Goal: Information Seeking & Learning: Check status

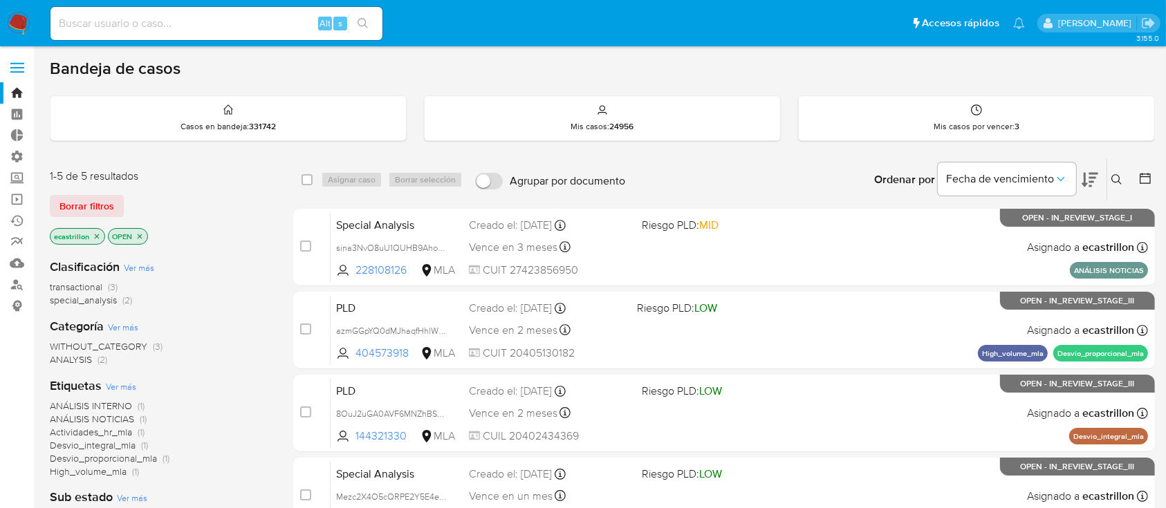
click at [122, 19] on input at bounding box center [216, 24] width 332 height 18
paste input "f.lombardoventas@gmail.com"
type input "f.lombardoventas@gmail.com"
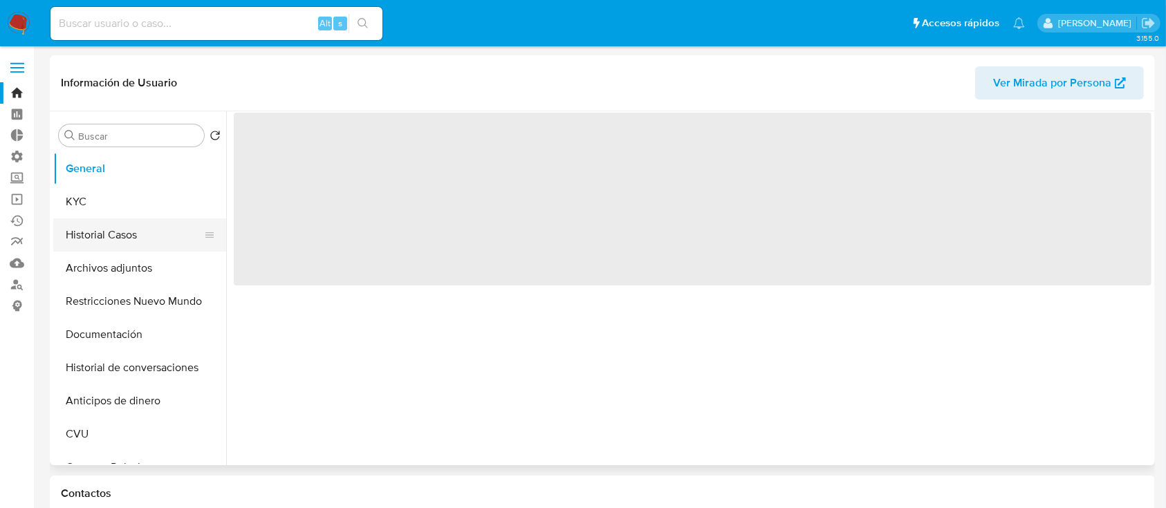
click at [104, 230] on button "Historial Casos" at bounding box center [134, 235] width 162 height 33
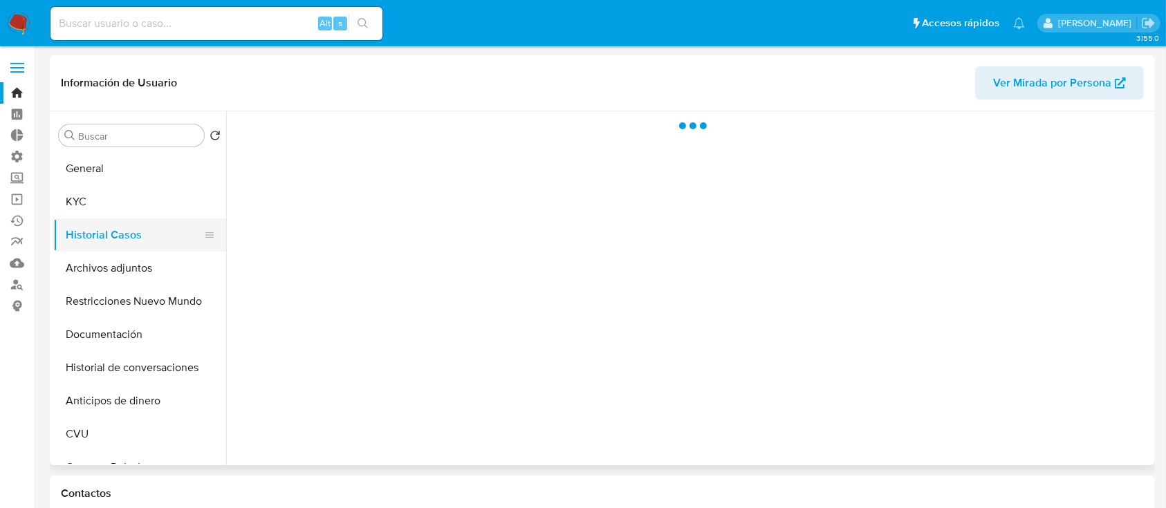
select select "10"
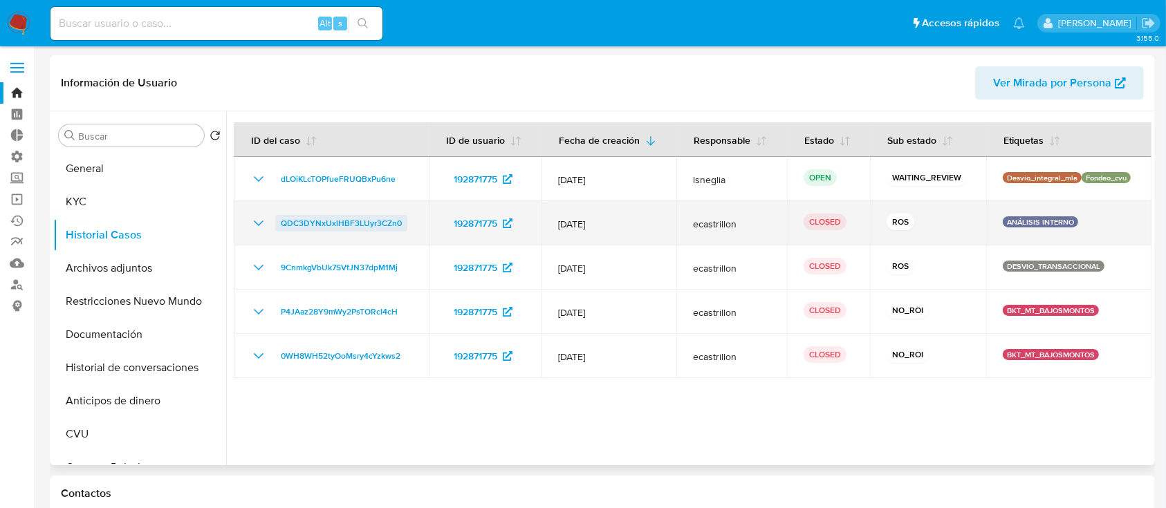
click at [327, 225] on span "QDC3DYNxUxlHBF3LUyr3CZn0" at bounding box center [341, 223] width 121 height 17
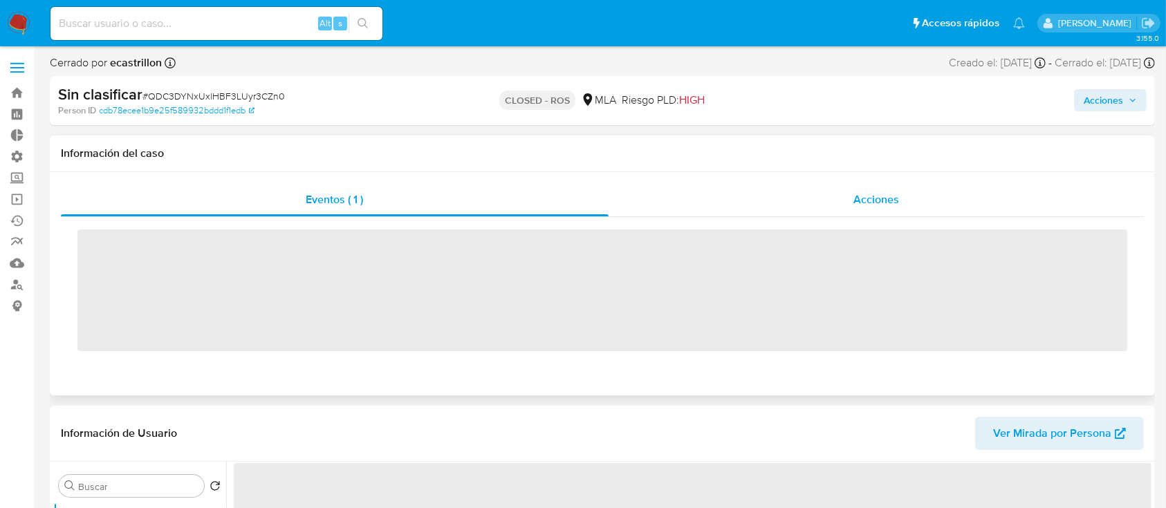
click at [844, 196] on div "Acciones" at bounding box center [877, 199] width 536 height 33
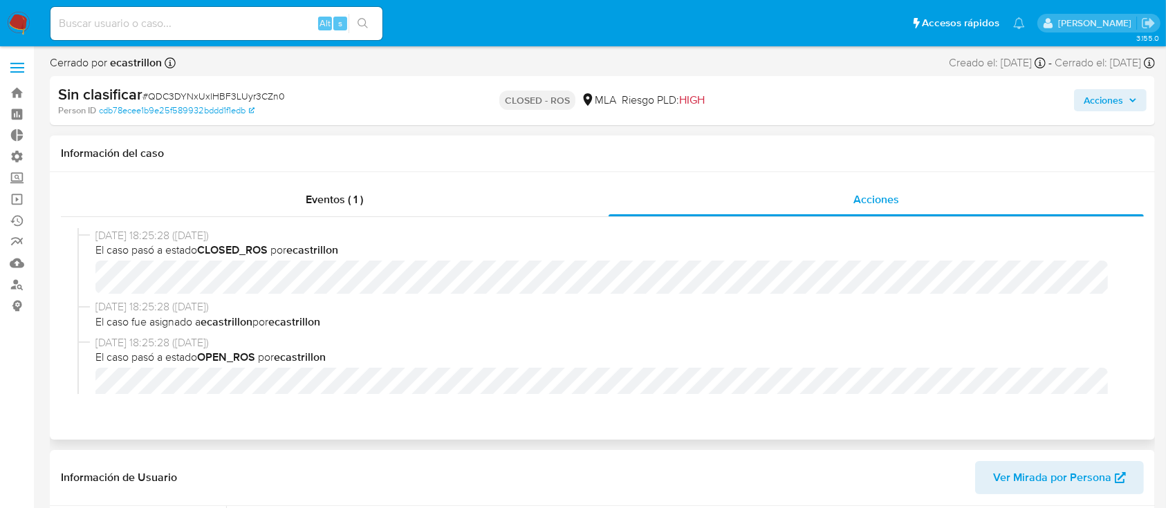
select select "10"
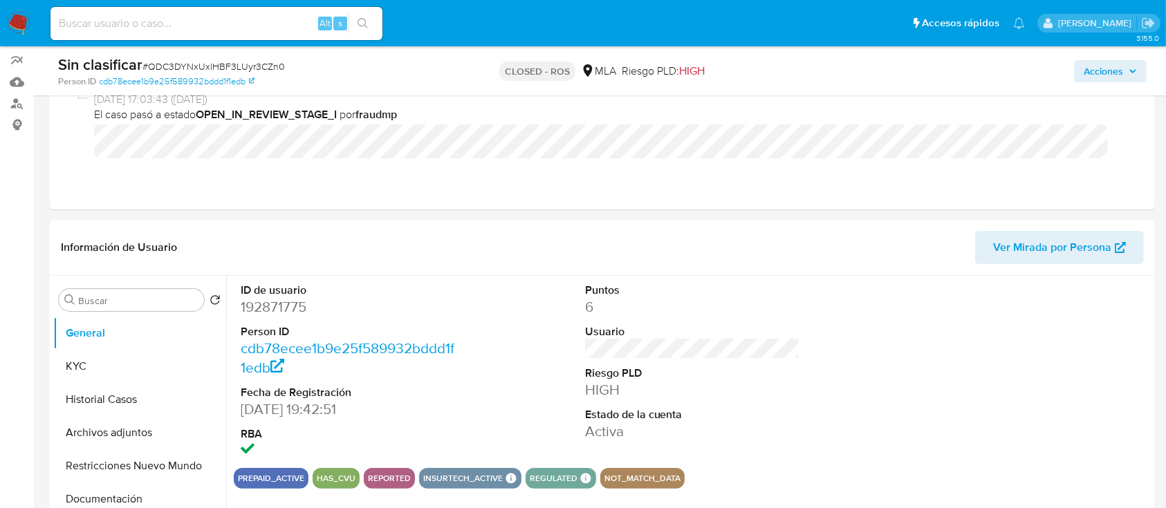
scroll to position [184, 0]
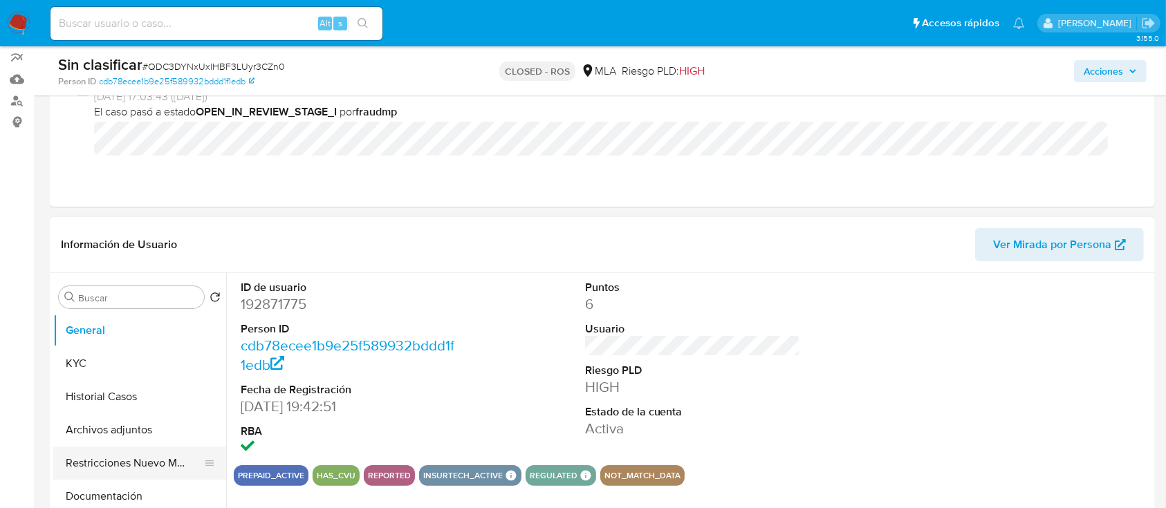
click at [98, 463] on button "Restricciones Nuevo Mundo" at bounding box center [134, 463] width 162 height 33
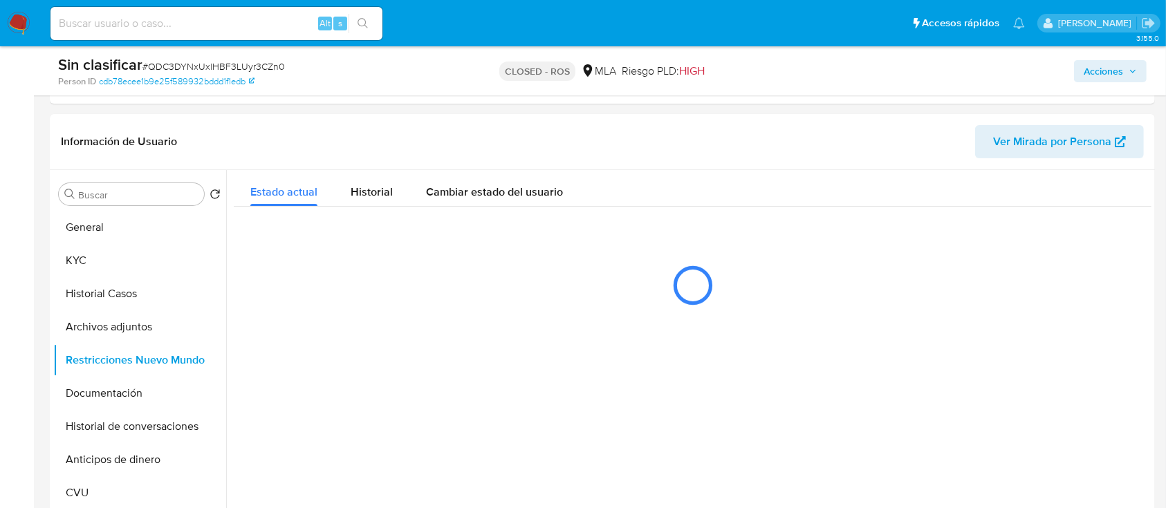
scroll to position [369, 0]
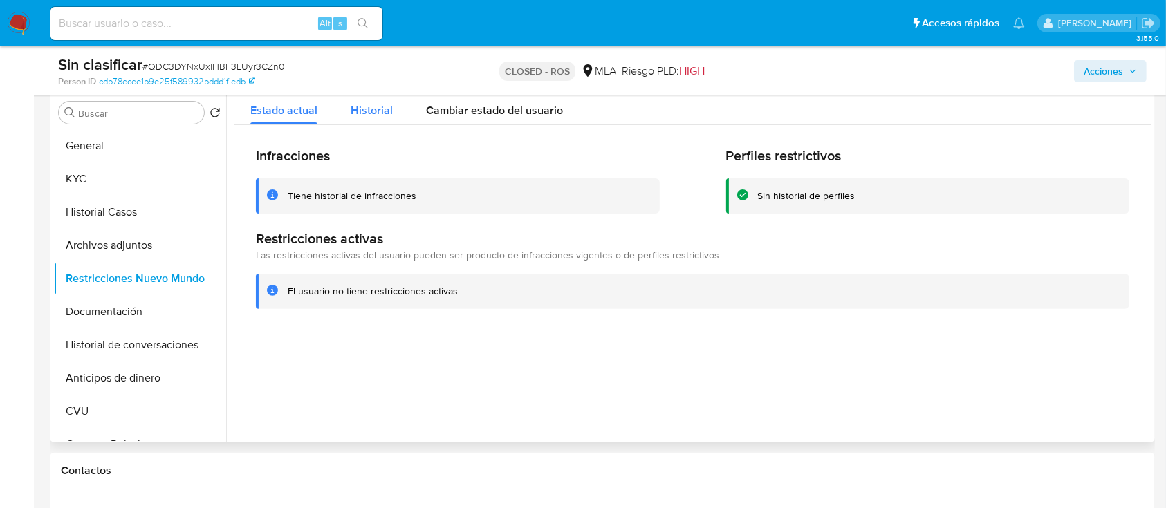
click at [353, 107] on span "Historial" at bounding box center [372, 110] width 42 height 16
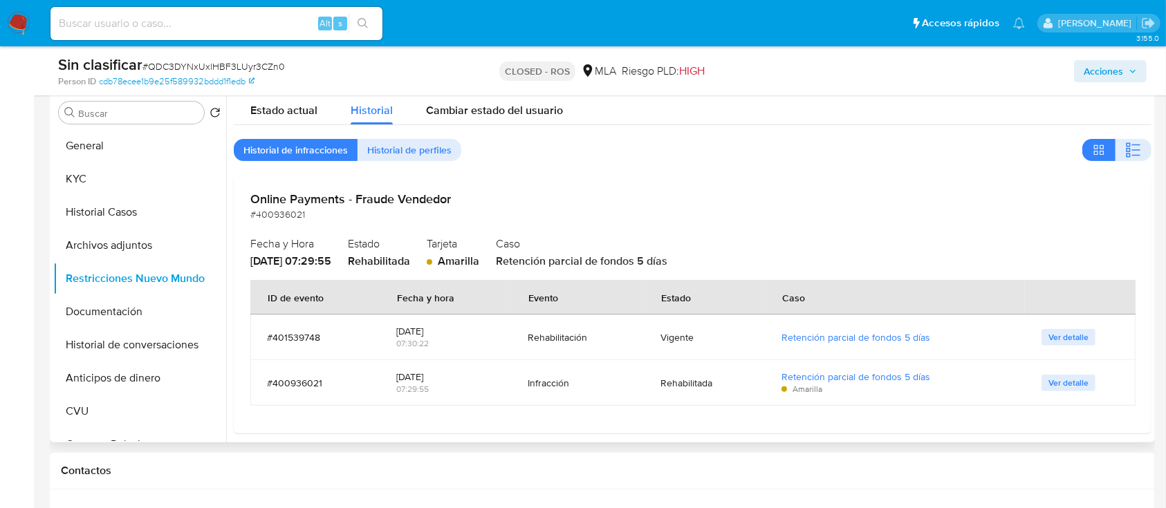
click at [1081, 384] on span "Ver detalle" at bounding box center [1068, 383] width 40 height 14
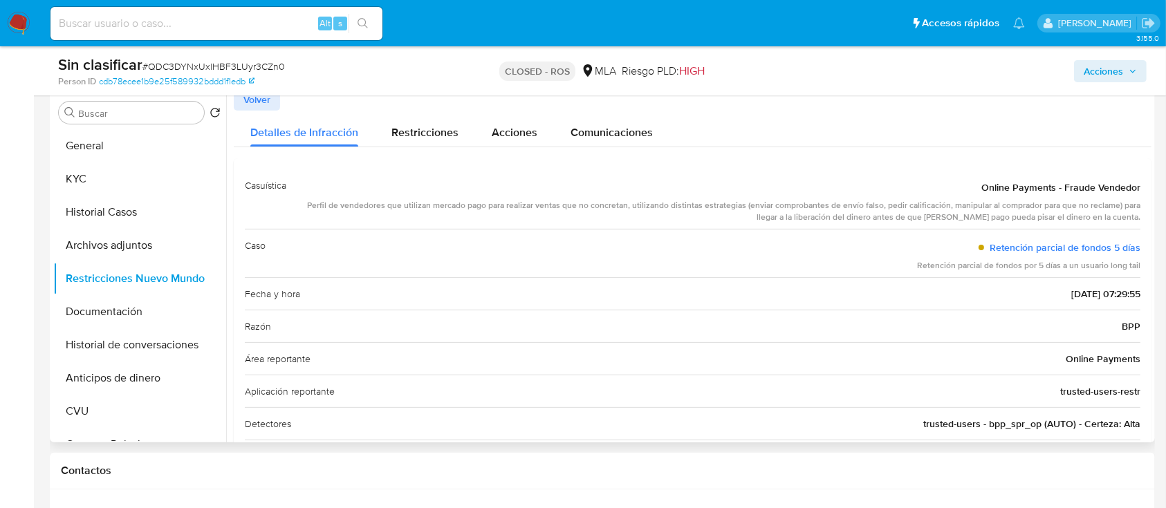
click at [248, 103] on span "Volver" at bounding box center [256, 99] width 27 height 19
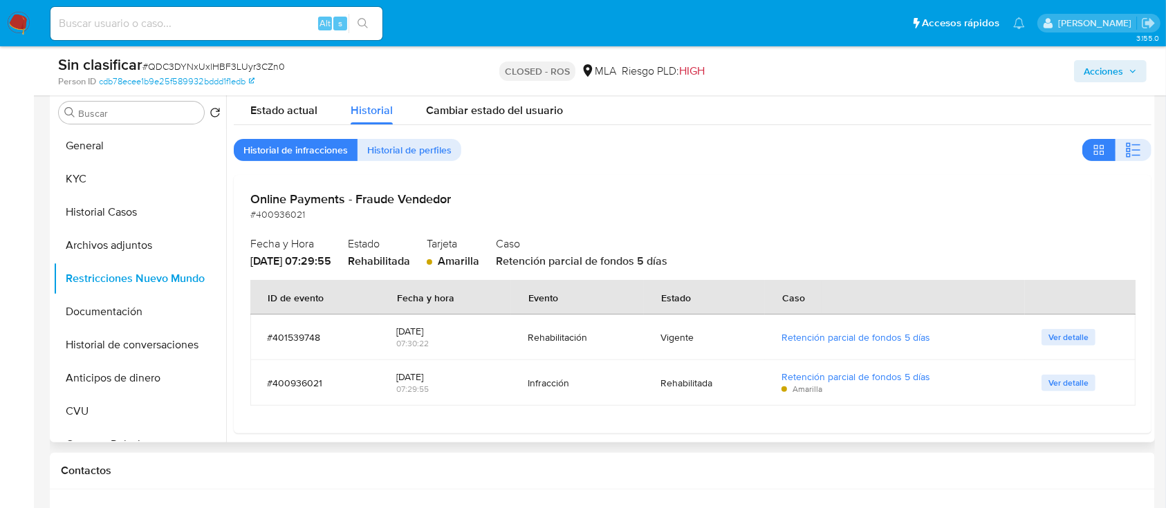
click at [1062, 335] on span "Ver detalle" at bounding box center [1068, 338] width 40 height 14
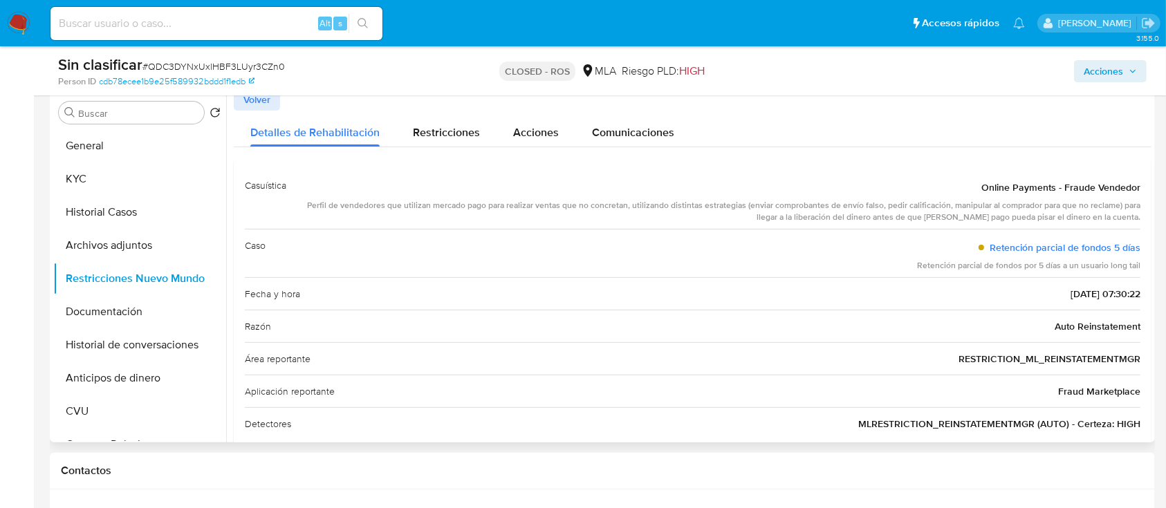
click at [249, 107] on span "Volver" at bounding box center [256, 99] width 27 height 19
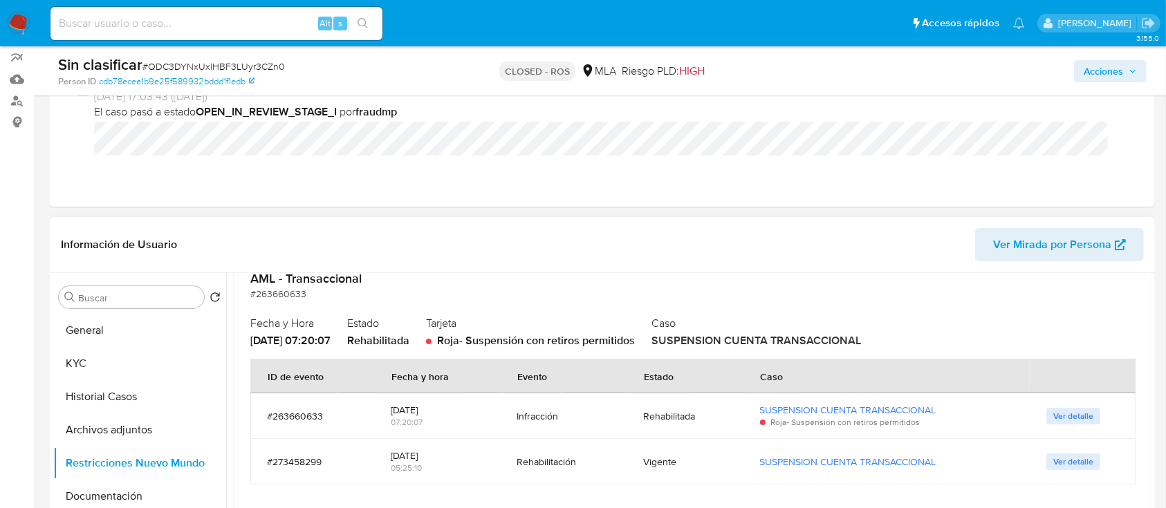
scroll to position [1383, 0]
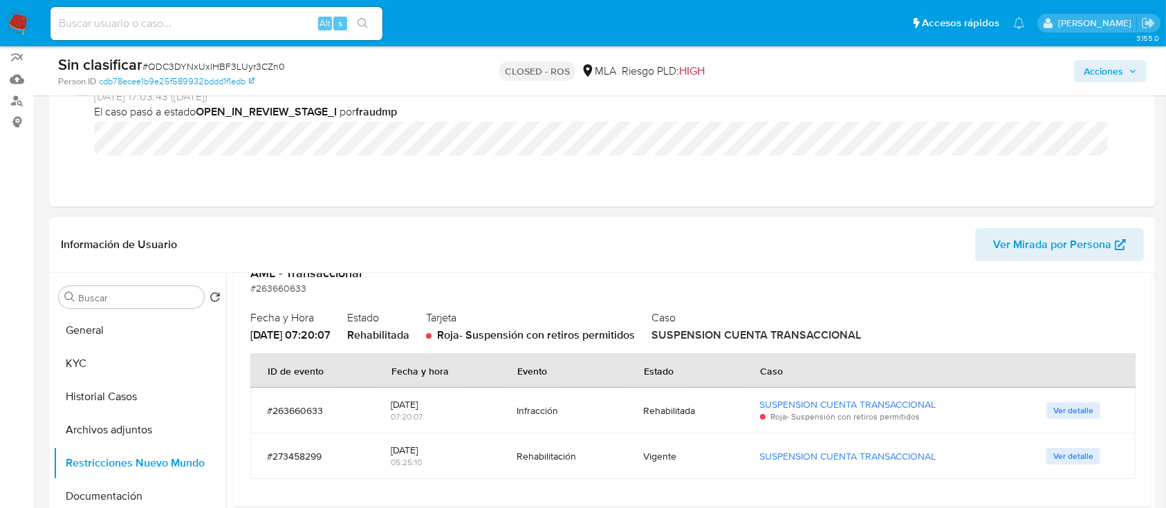
click at [1073, 408] on span "Ver detalle" at bounding box center [1073, 411] width 40 height 14
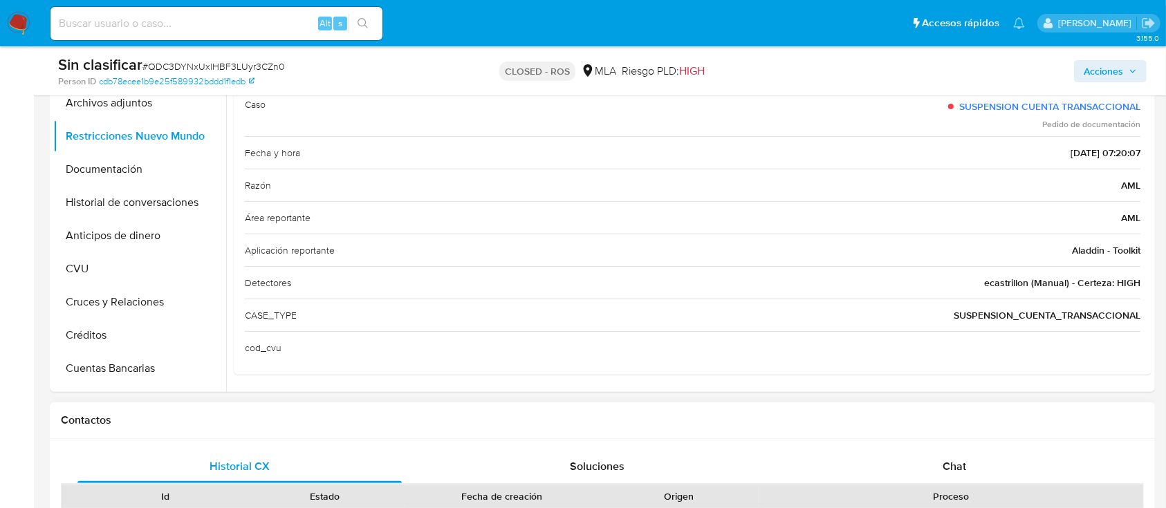
scroll to position [277, 0]
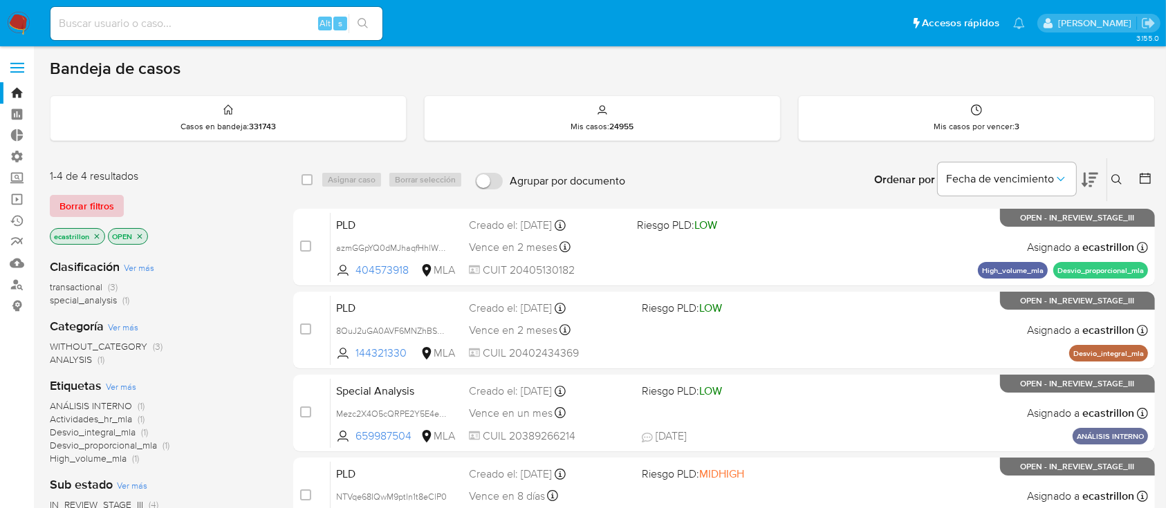
click at [90, 203] on span "Borrar filtros" at bounding box center [86, 205] width 55 height 19
click at [0, 383] on aside "Bandeja Tablero Tablero Externo Administración Reglas Roles Usuarios Equipos Co…" at bounding box center [17, 396] width 34 height 793
click at [102, 201] on span "Borrar filtros" at bounding box center [86, 205] width 55 height 19
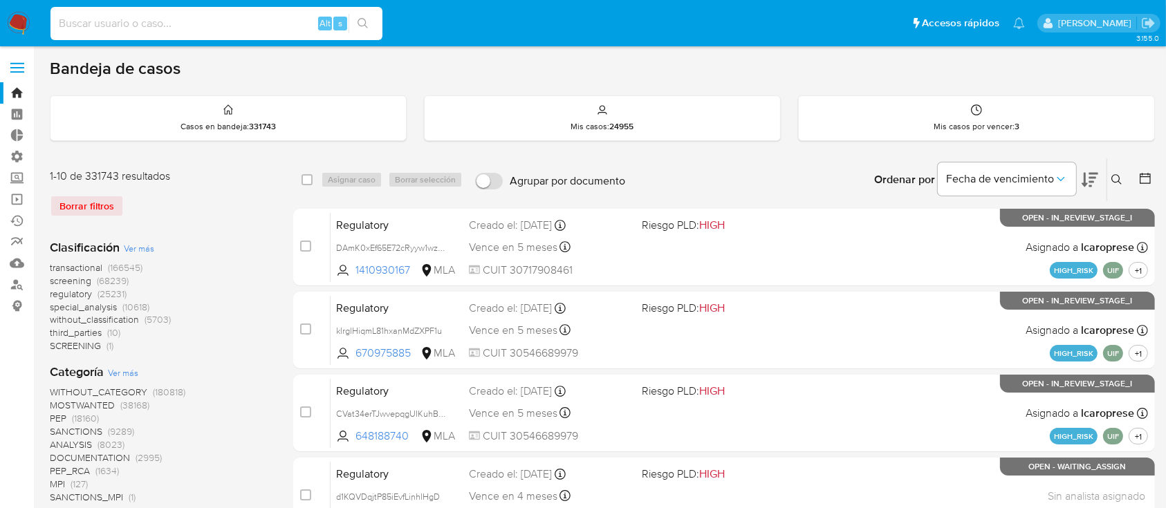
click at [193, 21] on input at bounding box center [216, 24] width 332 height 18
paste input "168144609"
type input "168144609"
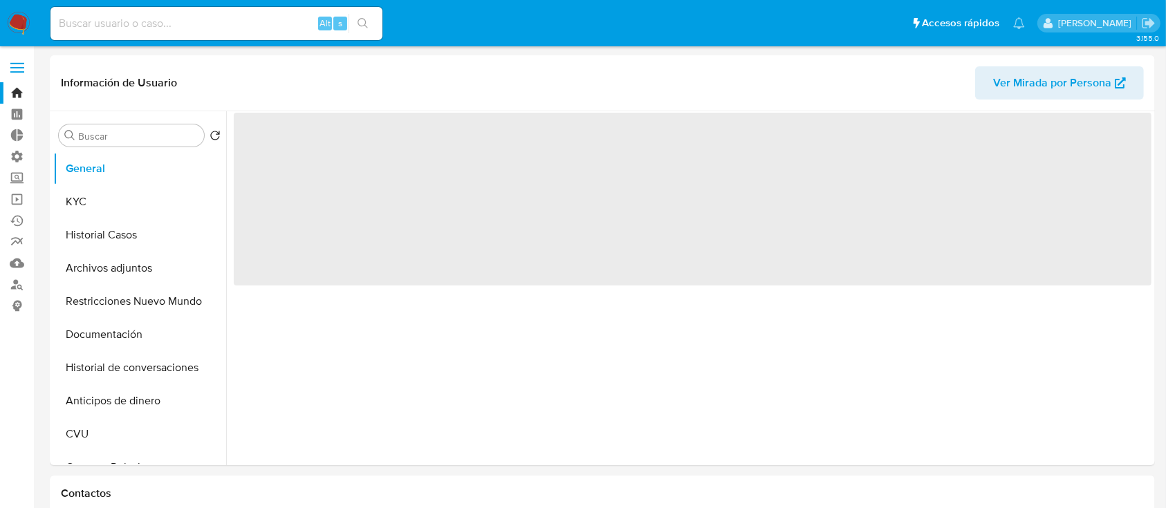
click at [130, 243] on button "Historial Casos" at bounding box center [139, 235] width 173 height 33
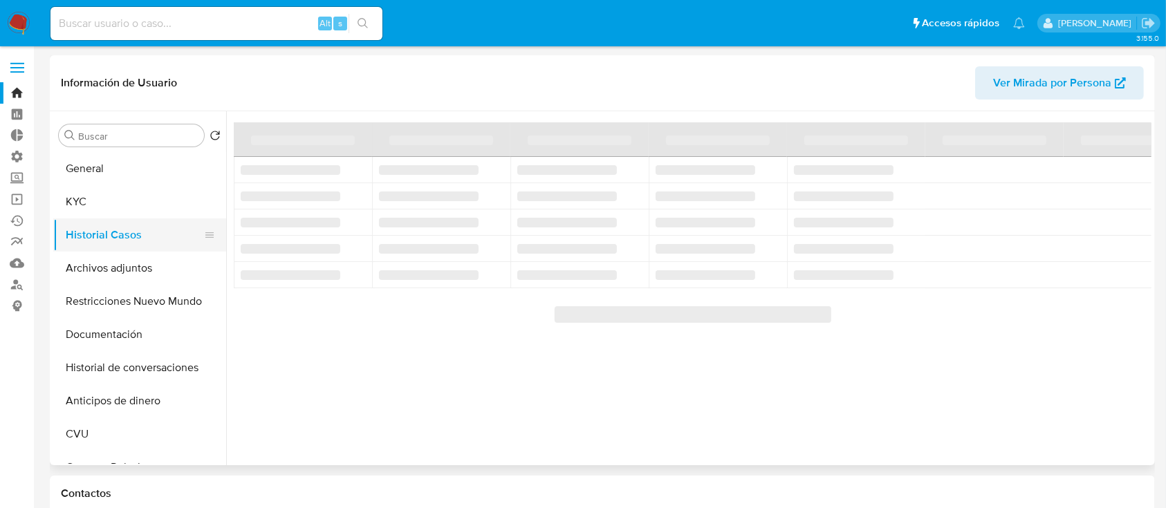
select select "10"
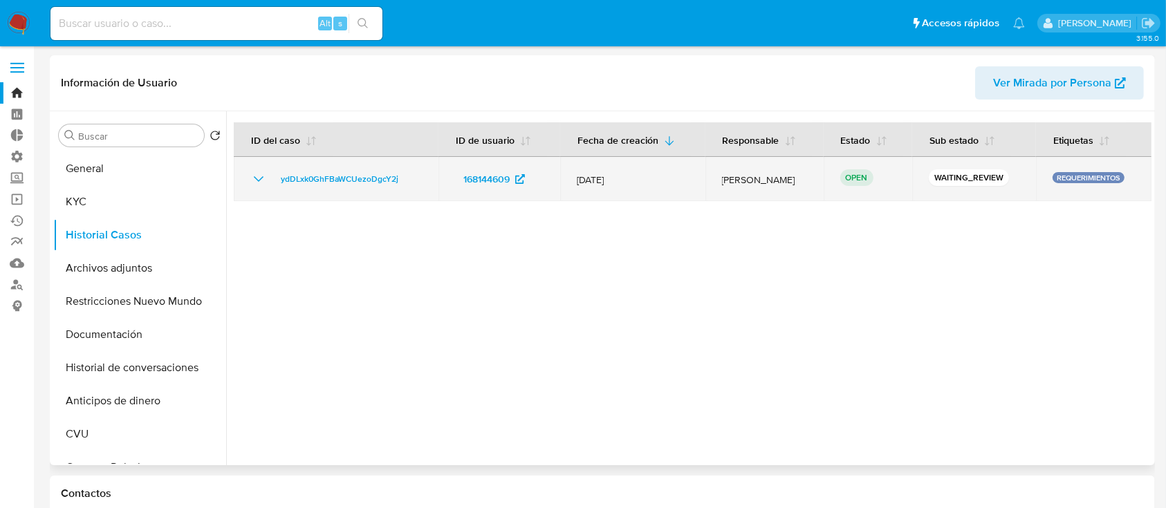
click at [271, 178] on div "ydDLxk0GhFBaWCUezoDgcY2j" at bounding box center [336, 179] width 172 height 17
click at [257, 181] on icon "Mostrar/Ocultar" at bounding box center [258, 179] width 17 height 17
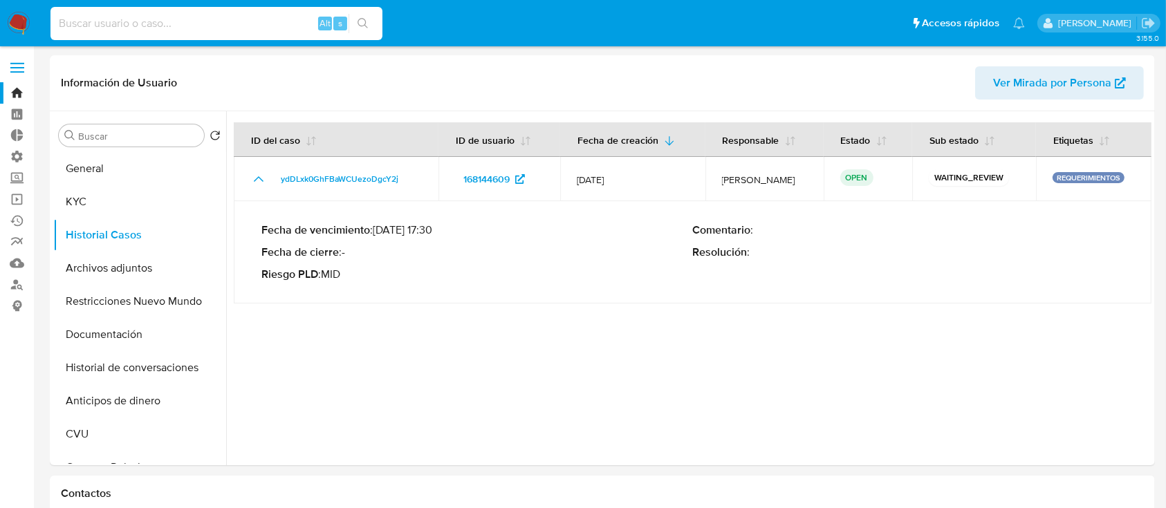
click at [265, 17] on input at bounding box center [216, 24] width 332 height 18
paste input "chHpteVuluuKpZcZymsLJtA8"
type input "chHpteVuluuKpZcZymsLJtA8"
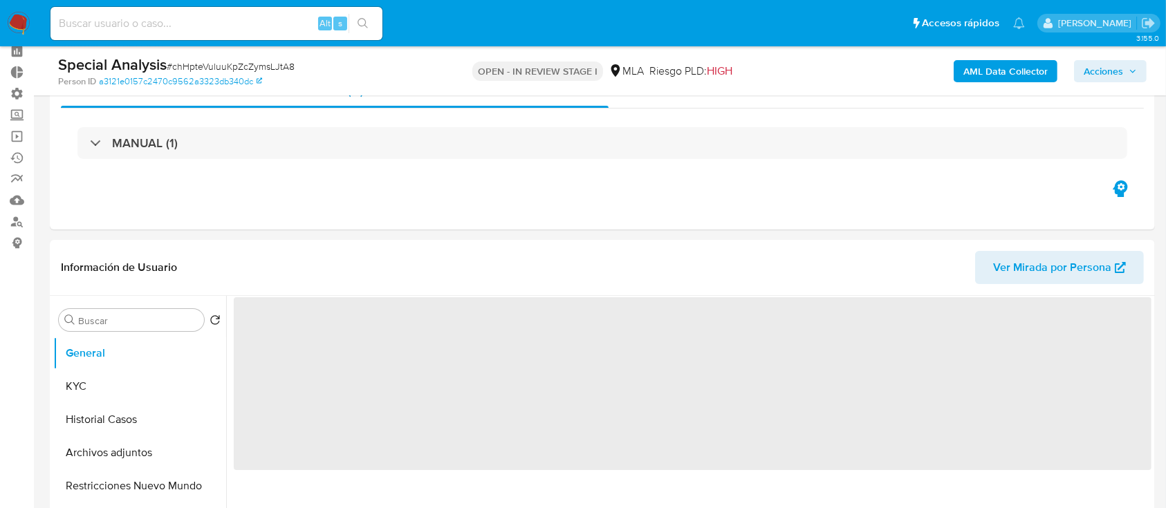
scroll to position [92, 0]
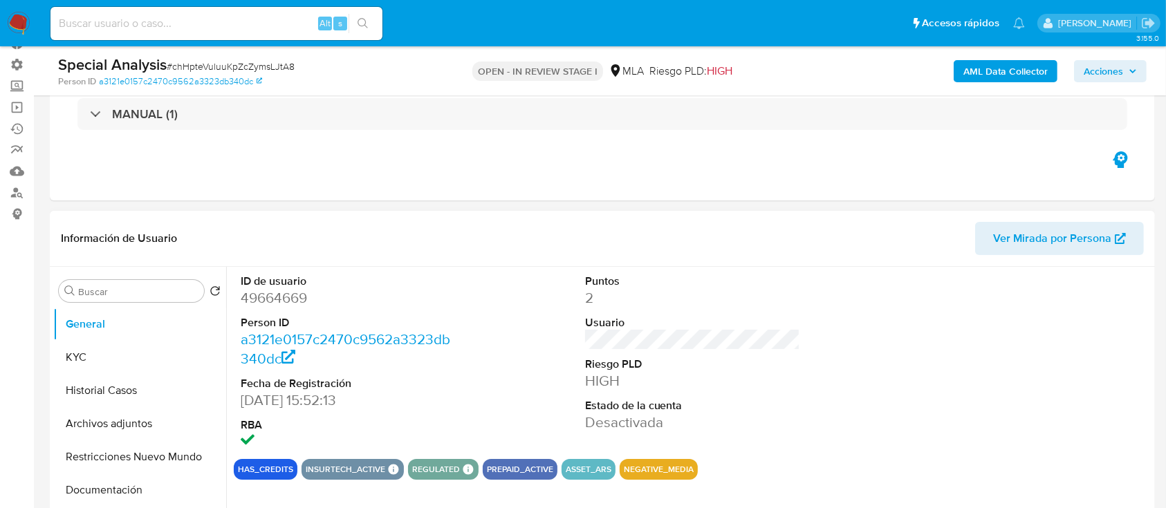
select select "10"
click at [295, 299] on dd "49664669" at bounding box center [349, 297] width 216 height 19
copy dd "49664669"
click at [160, 374] on button "Historial Casos" at bounding box center [134, 390] width 162 height 33
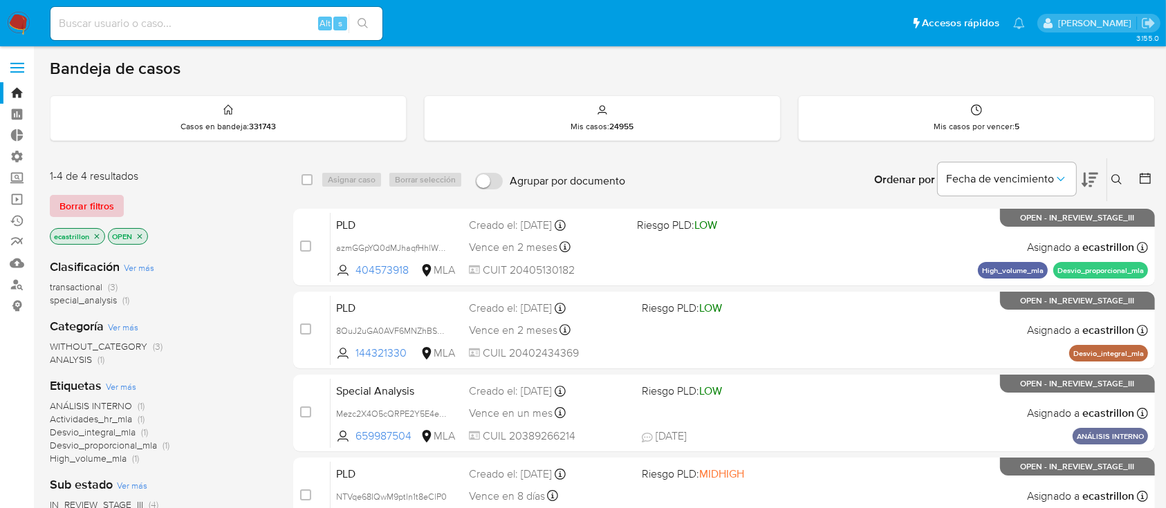
click at [89, 201] on span "Borrar filtros" at bounding box center [86, 205] width 55 height 19
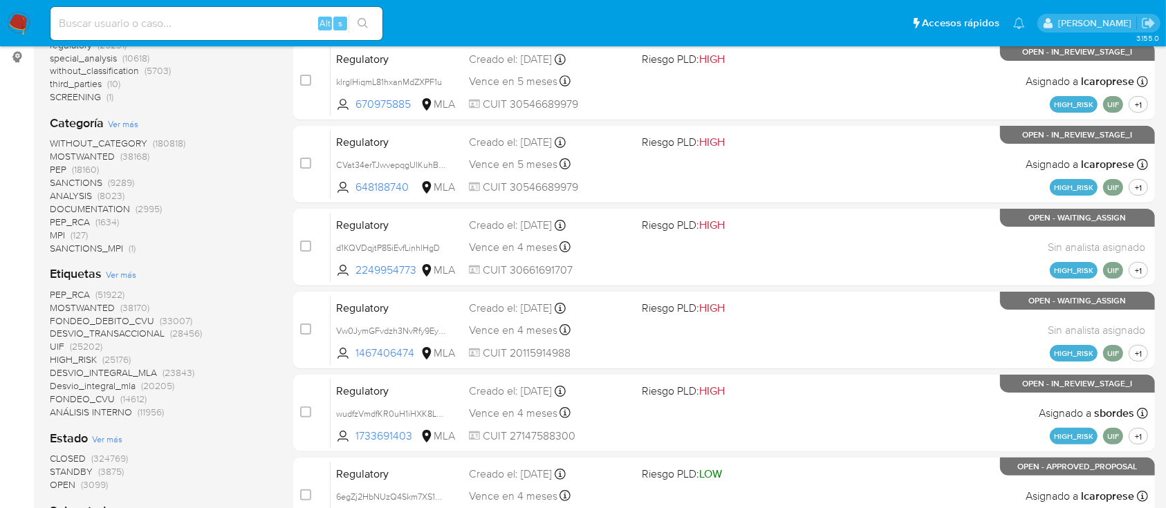
scroll to position [277, 0]
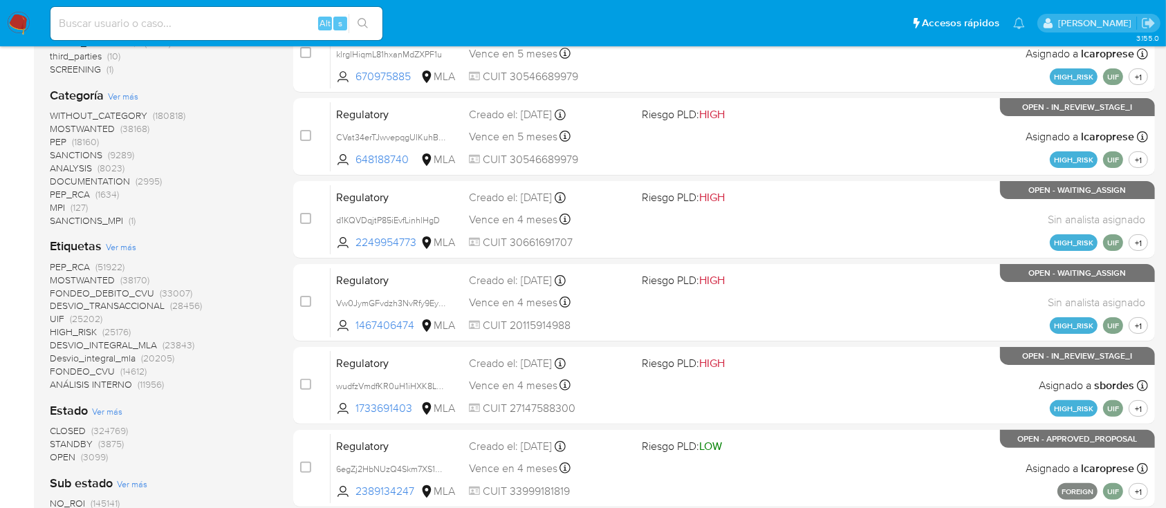
click at [71, 451] on span "OPEN" at bounding box center [63, 457] width 26 height 14
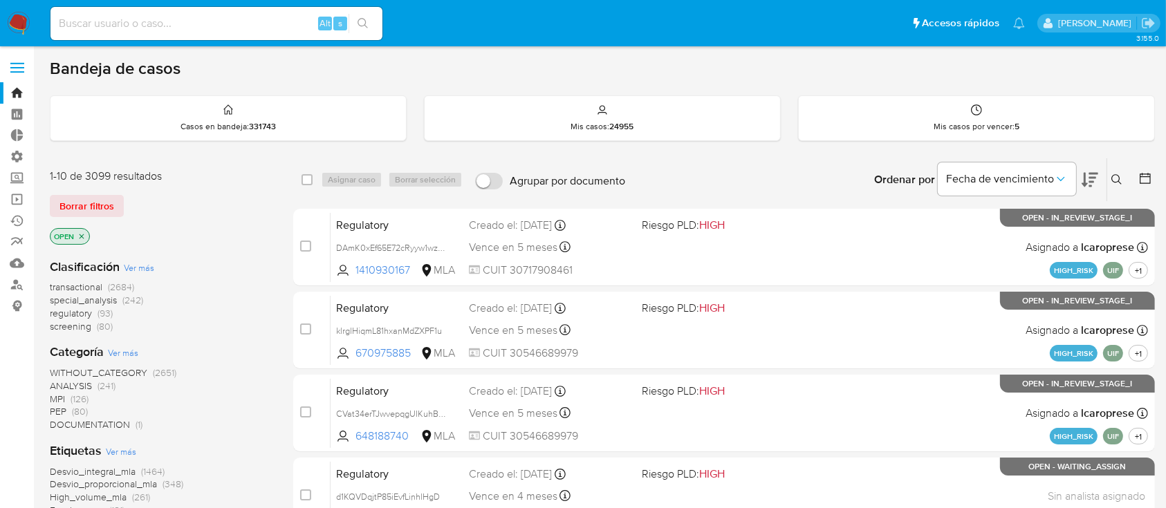
click at [82, 281] on span "transactional" at bounding box center [76, 287] width 53 height 14
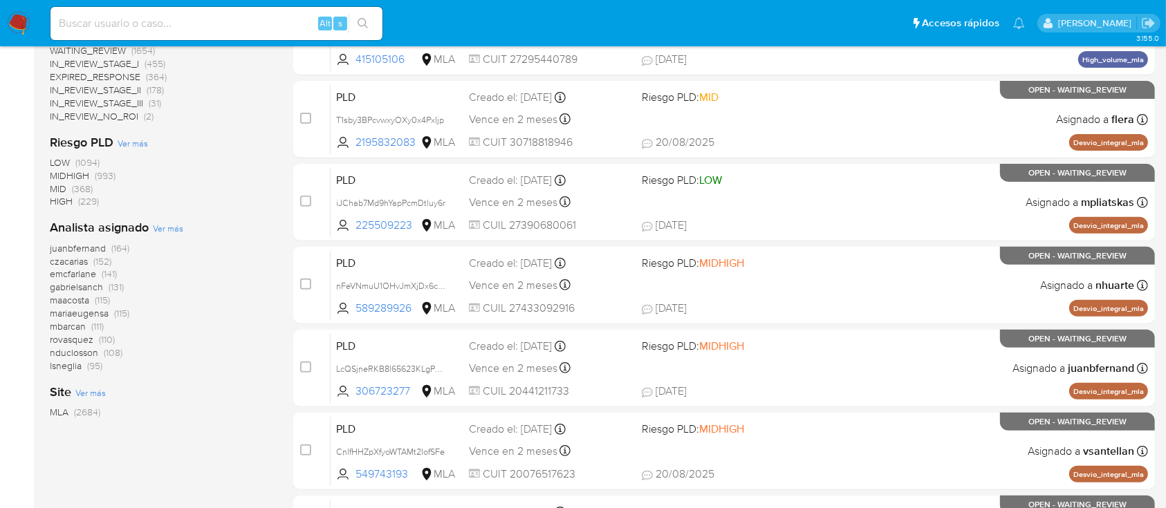
scroll to position [461, 0]
